Goal: Task Accomplishment & Management: Manage account settings

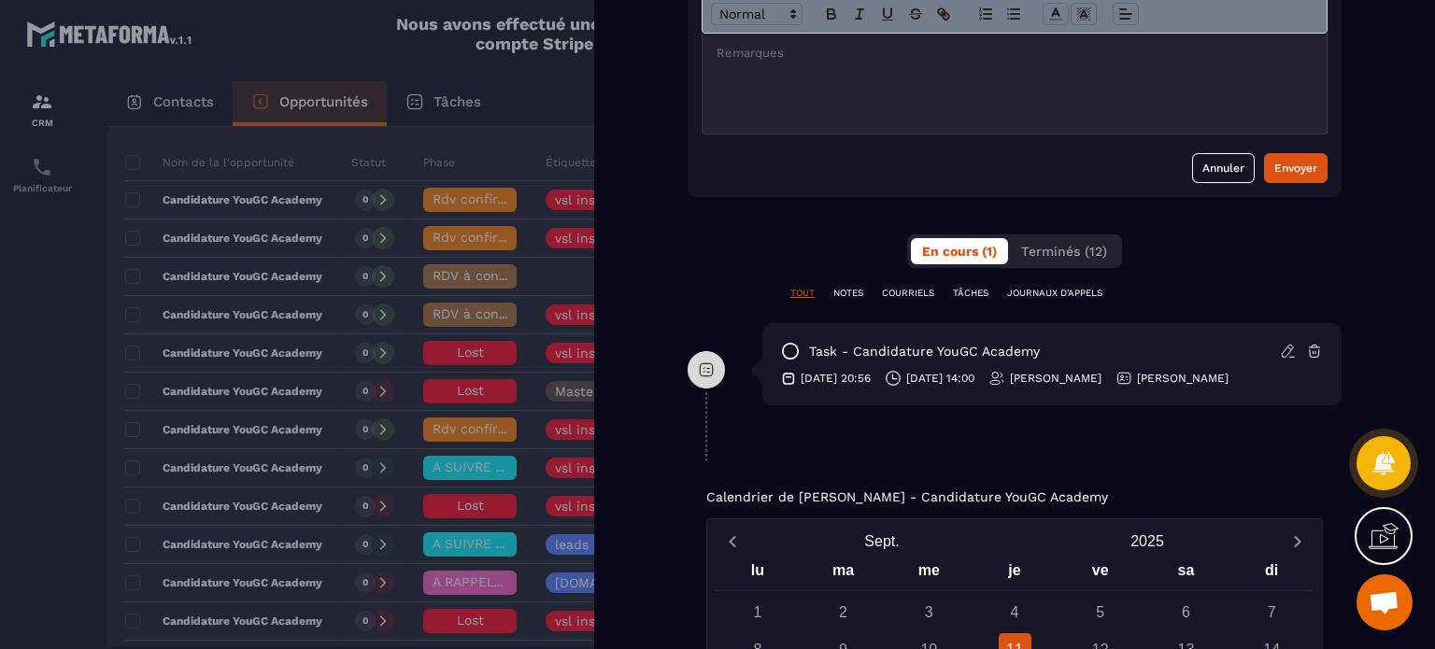
scroll to position [1240, 0]
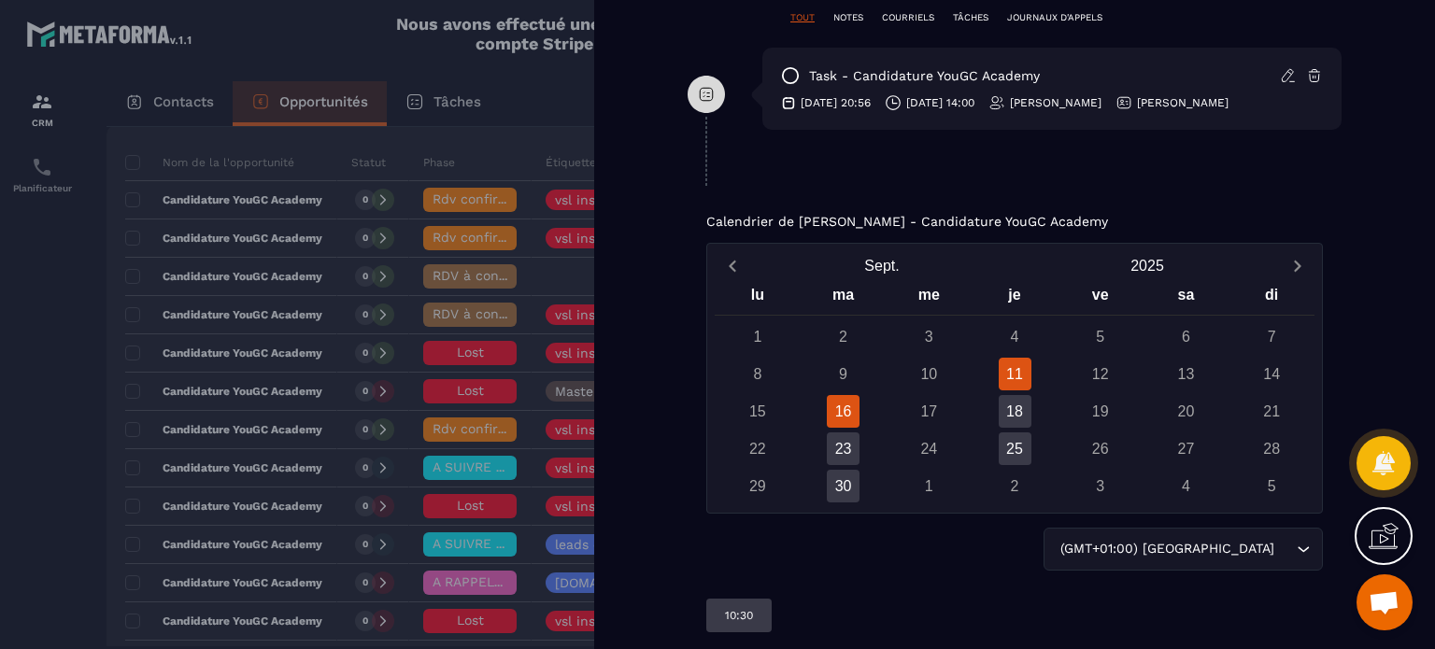
click at [843, 409] on div "16" at bounding box center [843, 411] width 33 height 33
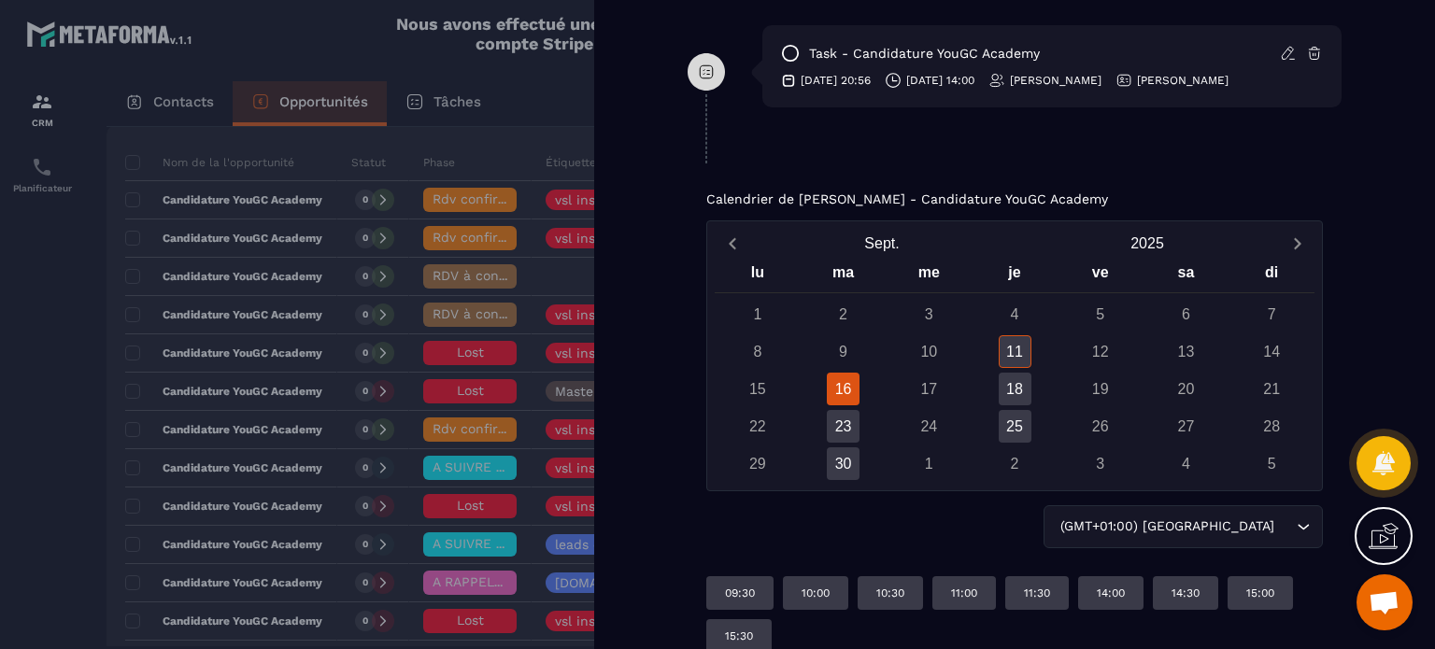
scroll to position [1282, 0]
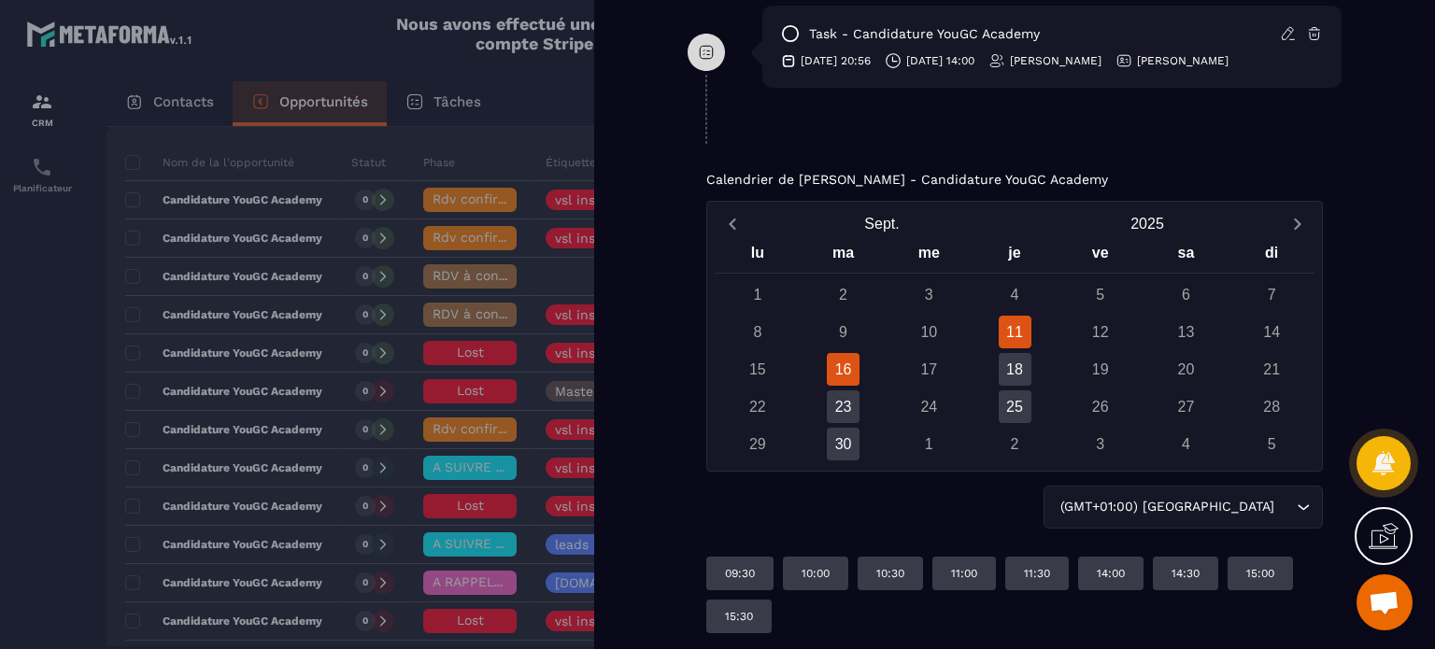
click at [1015, 376] on div "18" at bounding box center [1015, 369] width 33 height 33
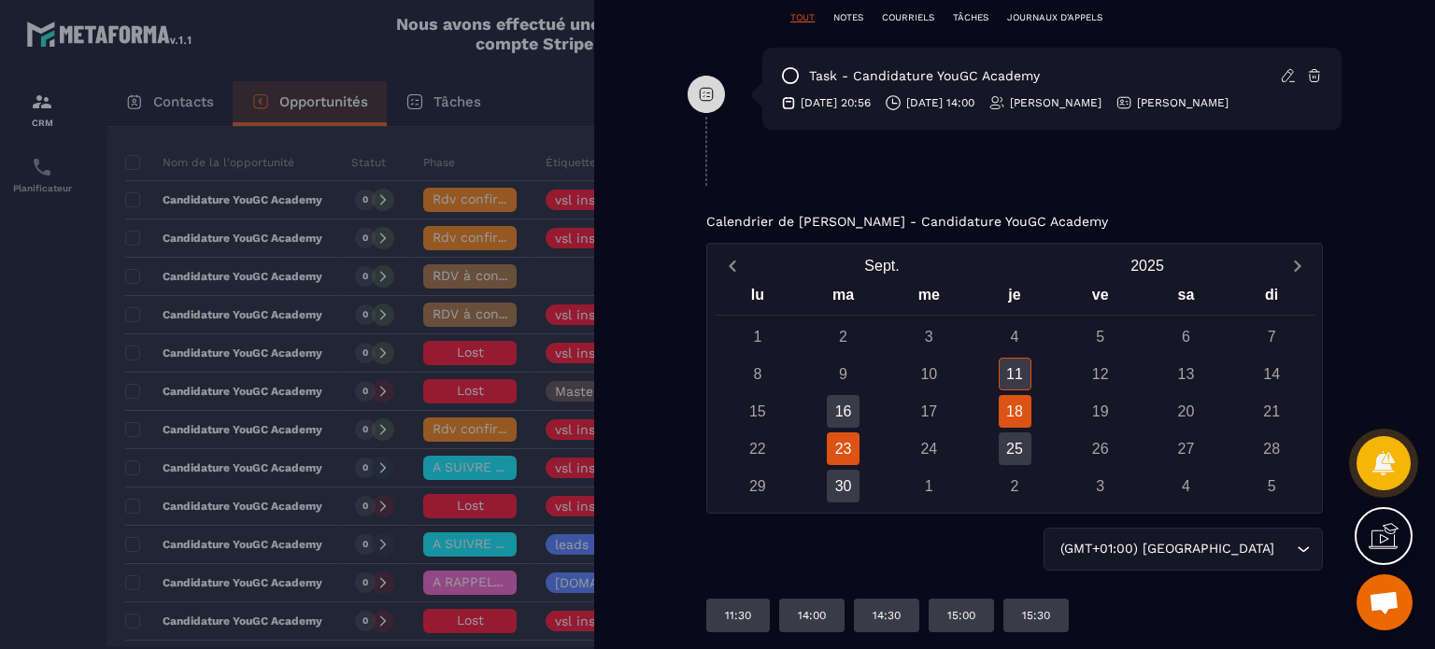
click at [833, 442] on div "23" at bounding box center [843, 448] width 33 height 33
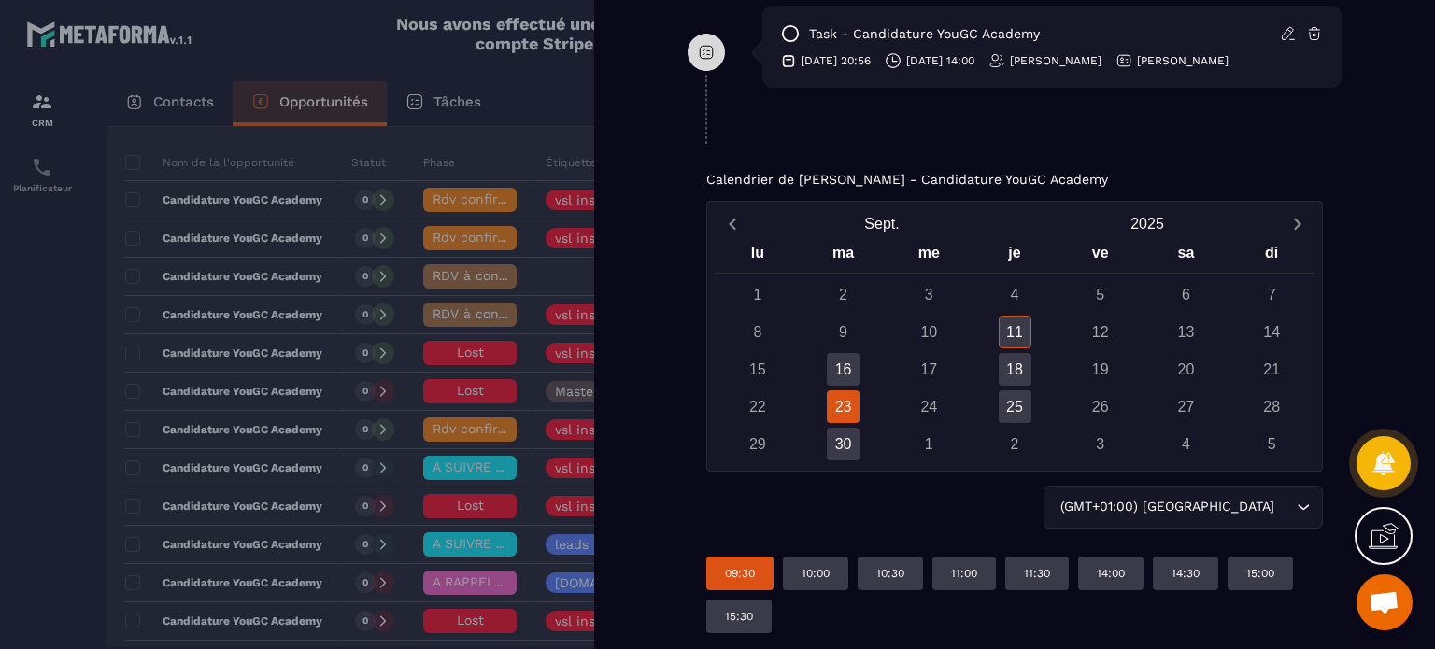
scroll to position [1282, 0]
click at [1023, 401] on div "25" at bounding box center [1015, 406] width 33 height 33
click at [848, 442] on div "30" at bounding box center [843, 444] width 33 height 33
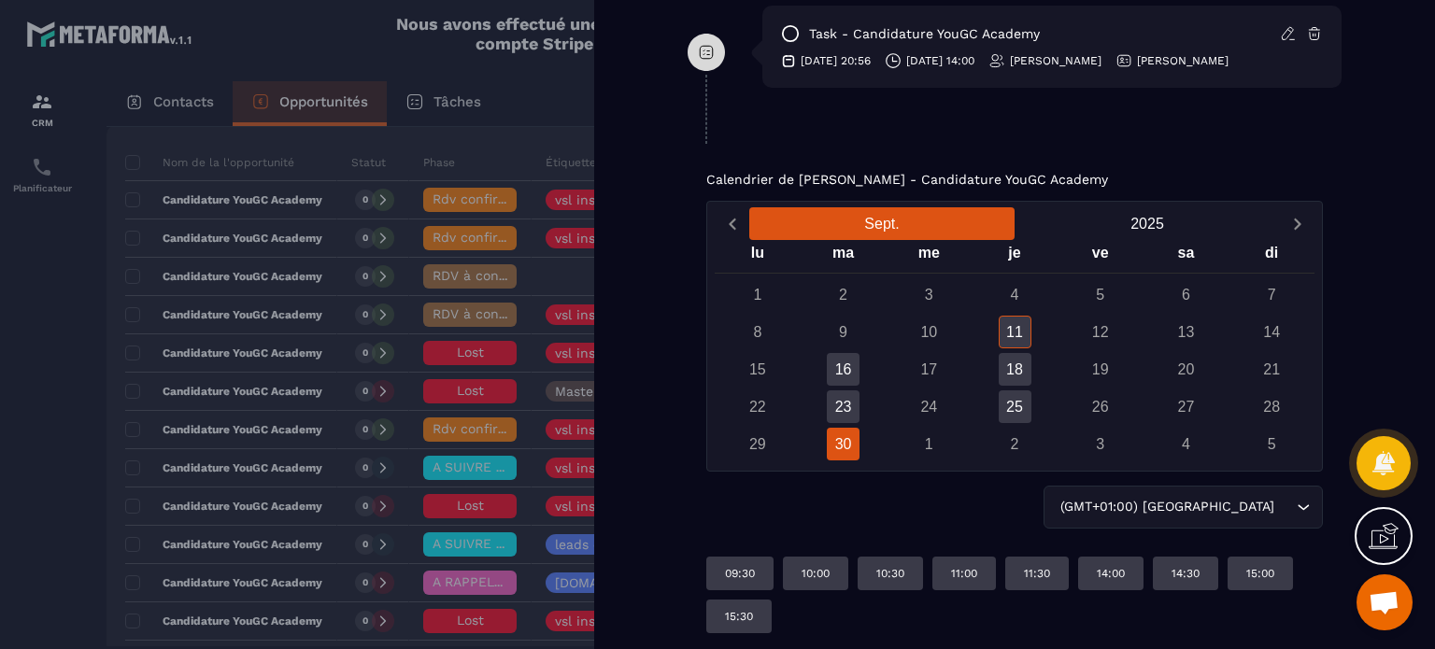
click at [997, 220] on button "Sept." at bounding box center [881, 223] width 265 height 33
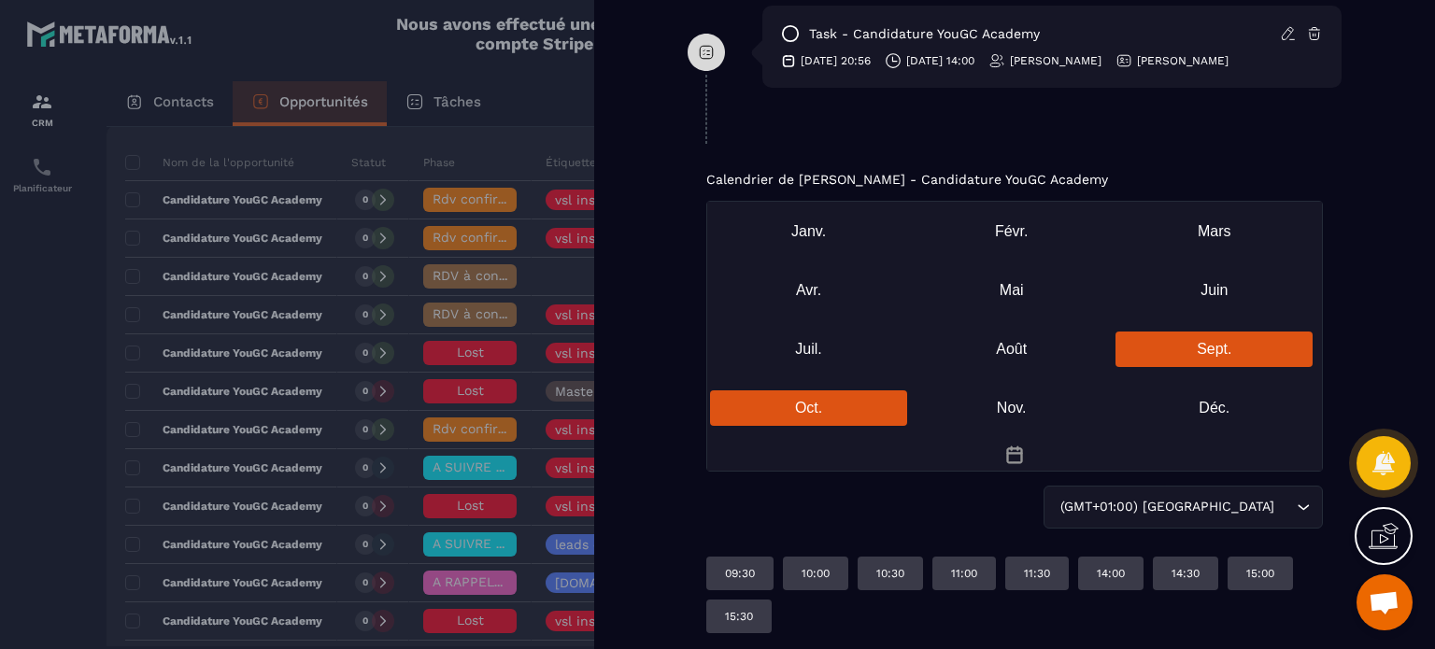
click at [823, 390] on div "Oct." at bounding box center [808, 407] width 197 height 35
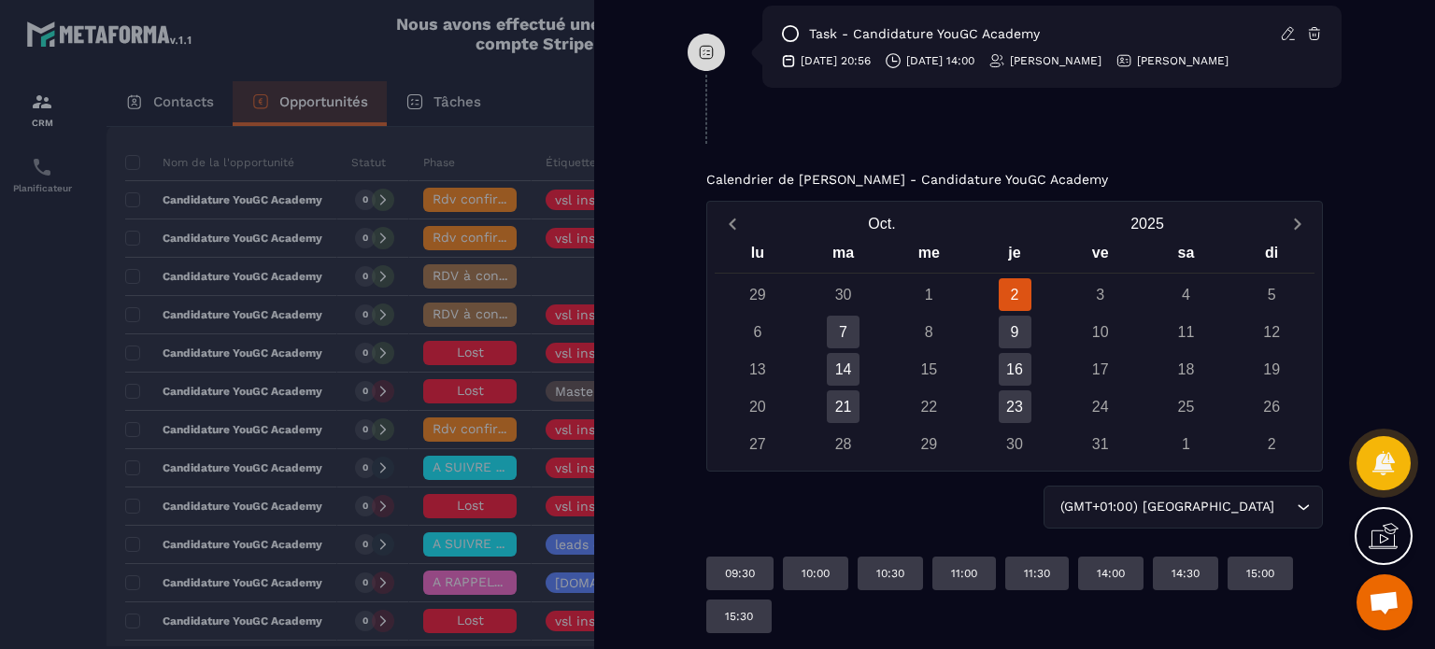
click at [1014, 289] on div "2" at bounding box center [1015, 294] width 33 height 33
click at [851, 325] on div "7" at bounding box center [843, 332] width 33 height 33
click at [1018, 327] on div "9" at bounding box center [1015, 332] width 33 height 33
click at [846, 373] on div "14" at bounding box center [843, 369] width 33 height 33
click at [1024, 366] on div "16" at bounding box center [1015, 369] width 33 height 33
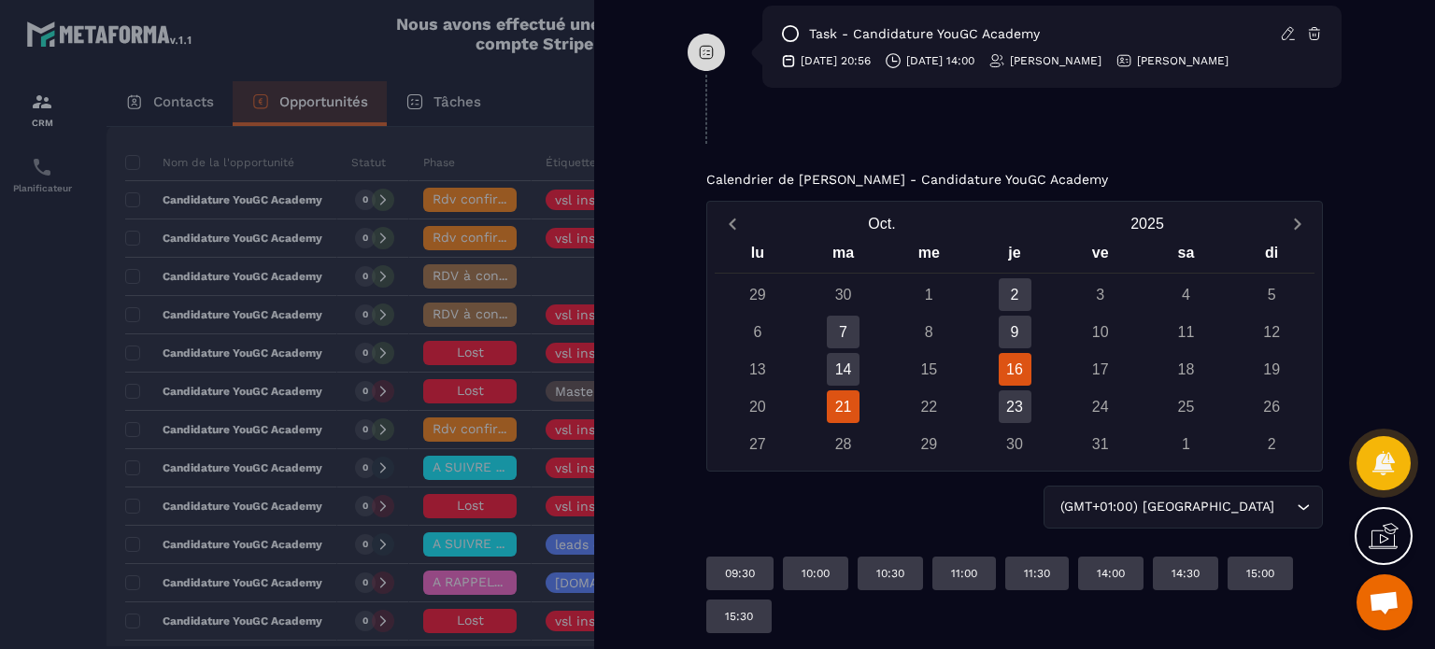
click at [833, 410] on div "21" at bounding box center [843, 406] width 33 height 33
click at [1014, 410] on div "23" at bounding box center [1015, 406] width 33 height 33
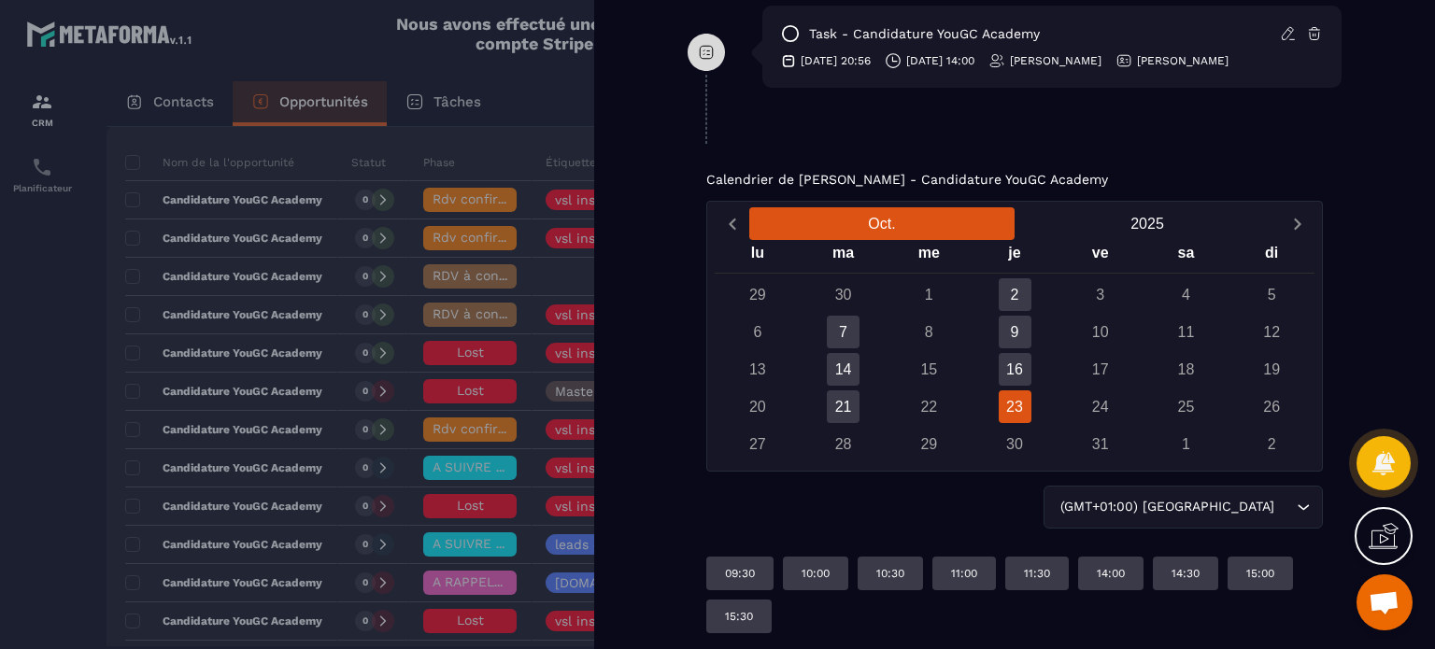
click at [923, 212] on button "Oct." at bounding box center [881, 223] width 265 height 33
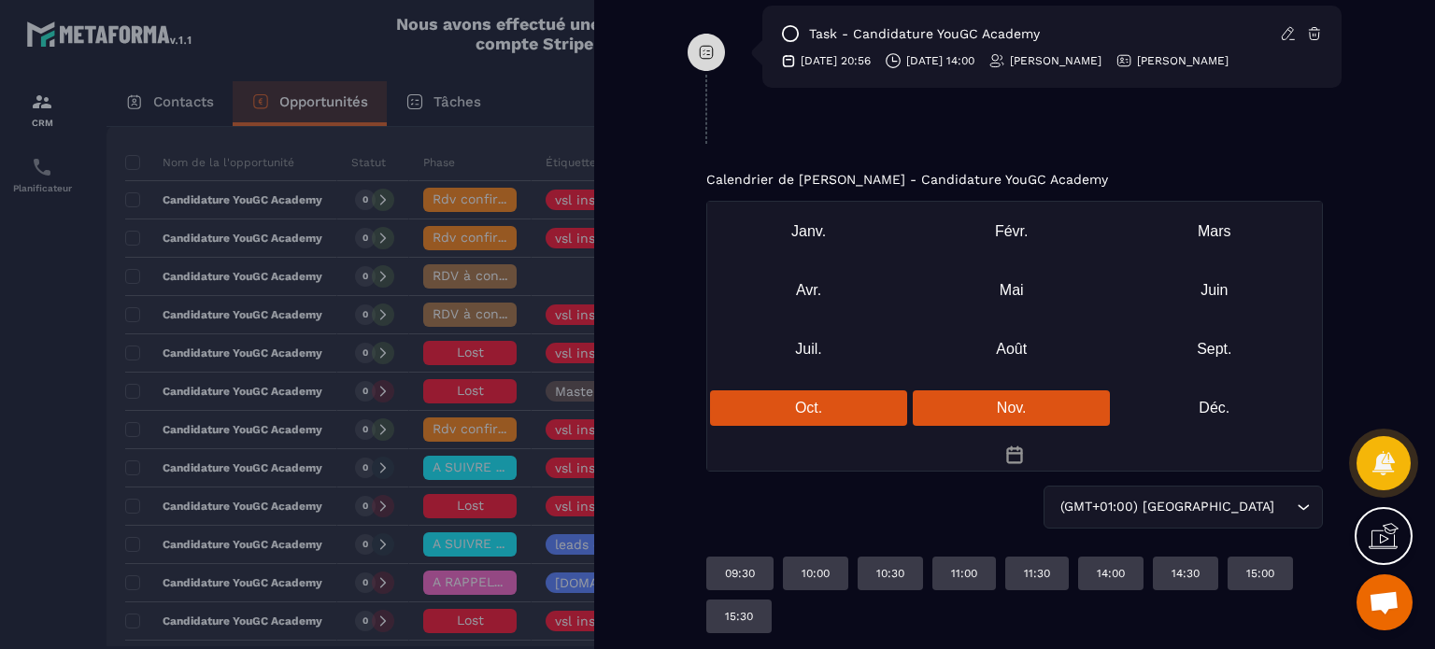
click at [1003, 403] on div "Nov." at bounding box center [1011, 407] width 197 height 35
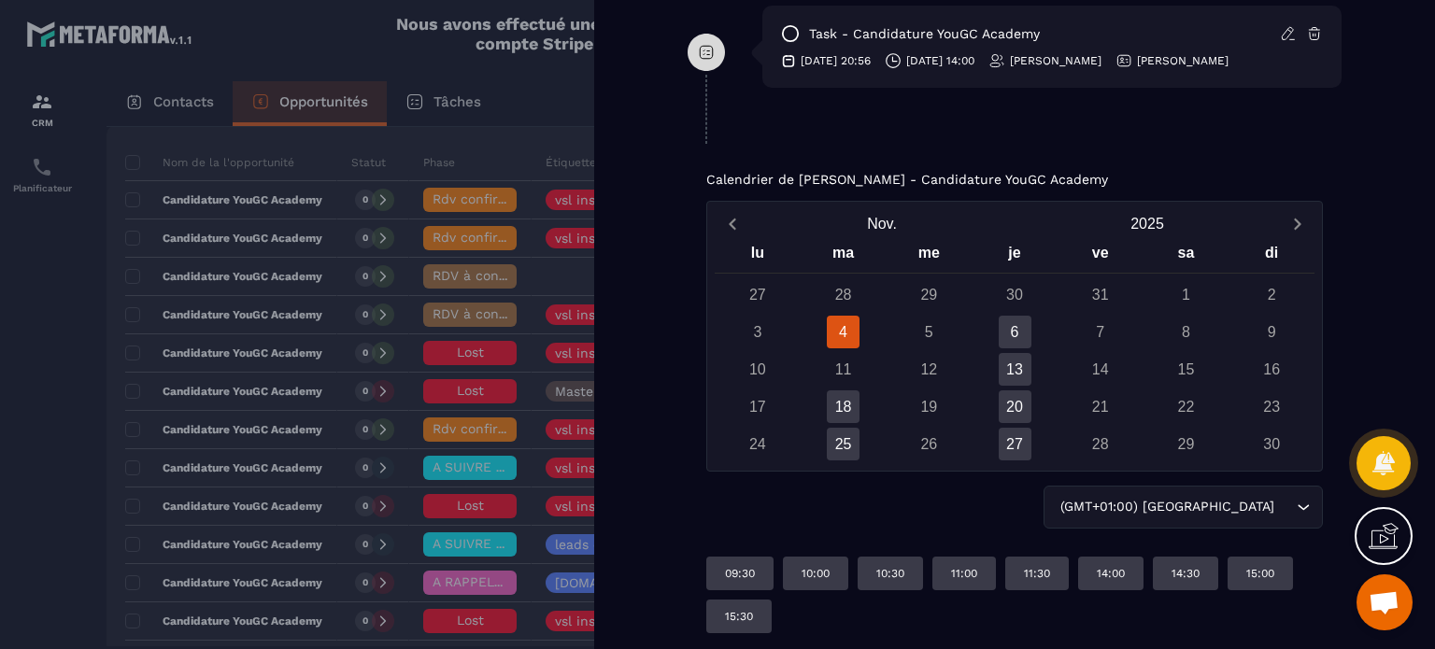
click at [841, 332] on div "4" at bounding box center [843, 332] width 33 height 33
click at [856, 333] on div "4" at bounding box center [843, 332] width 33 height 33
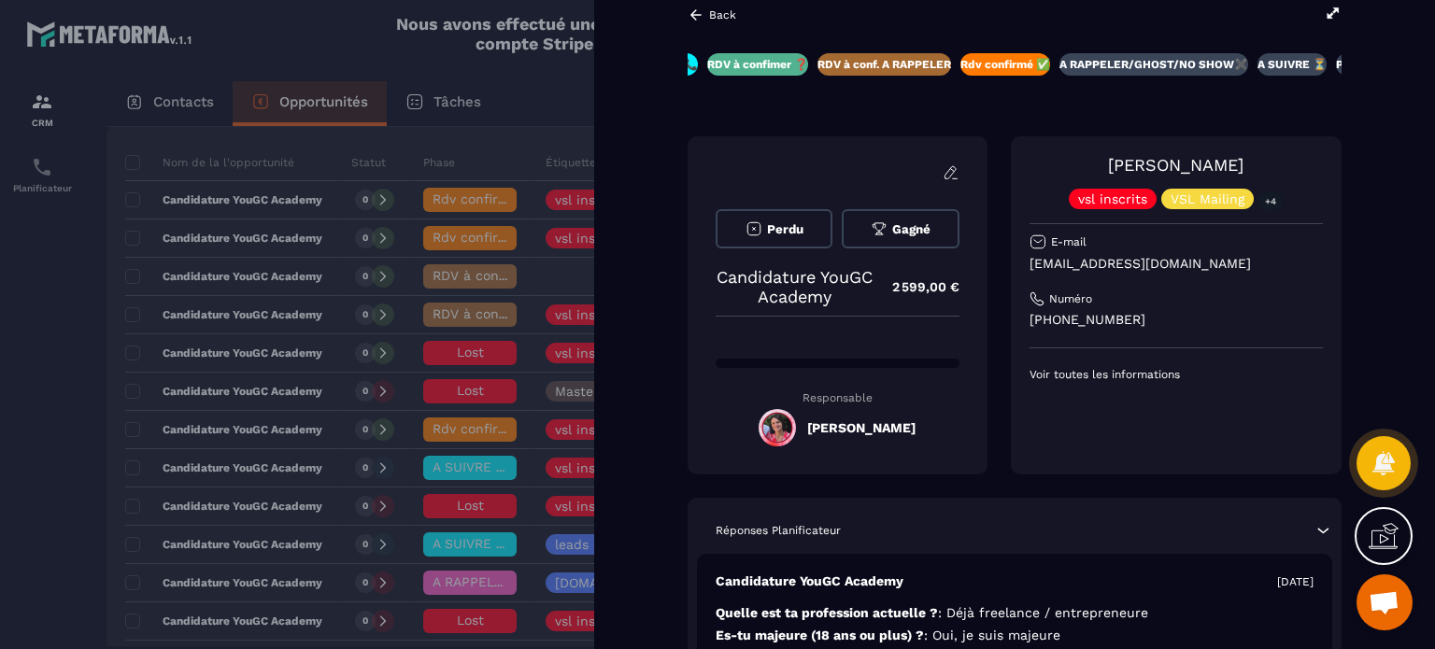
scroll to position [0, 0]
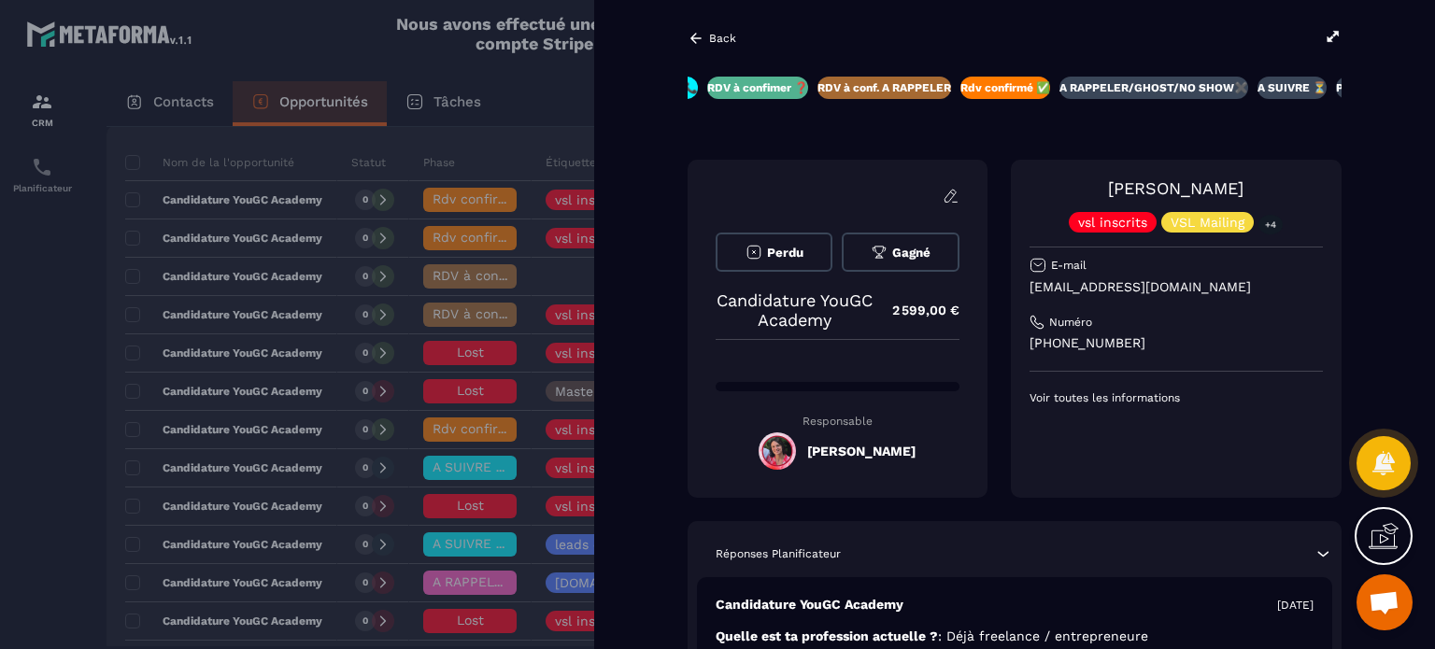
click at [702, 35] on icon at bounding box center [695, 38] width 17 height 17
